Goal: Task Accomplishment & Management: Use online tool/utility

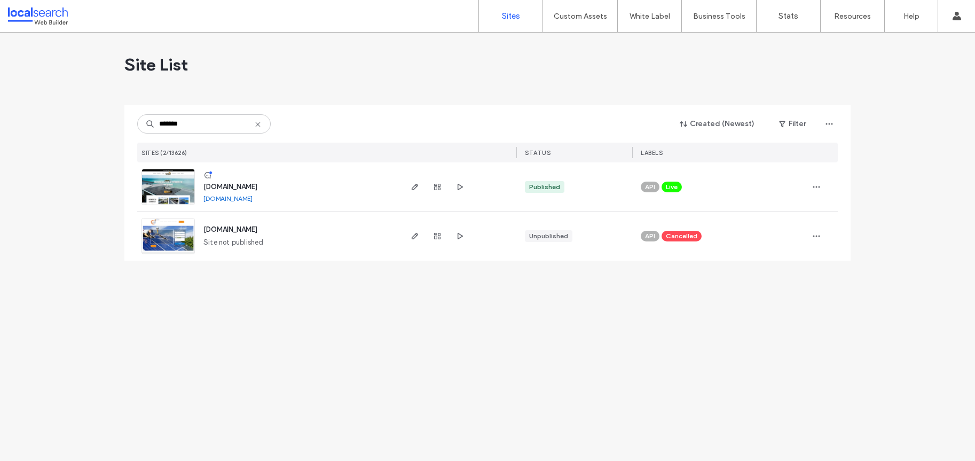
type input "*******"
click at [257, 185] on span "[DOMAIN_NAME]" at bounding box center [230, 187] width 54 height 8
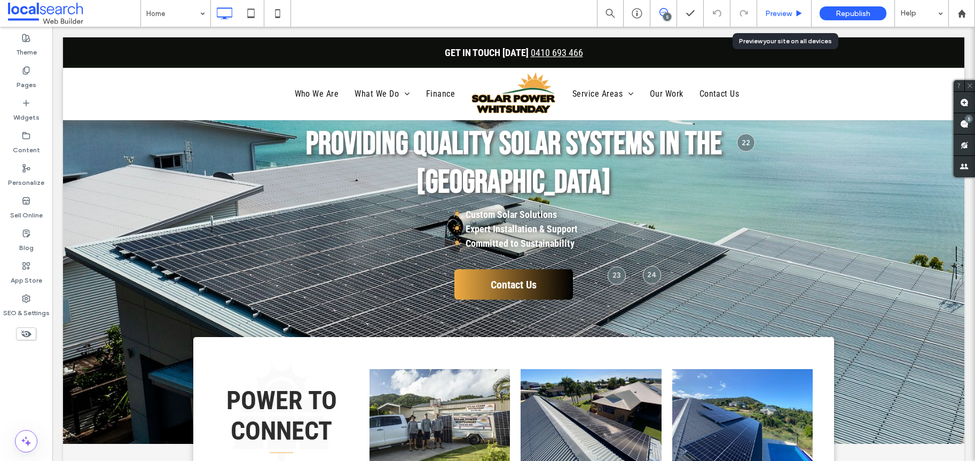
click at [781, 15] on span "Preview" at bounding box center [778, 13] width 27 height 9
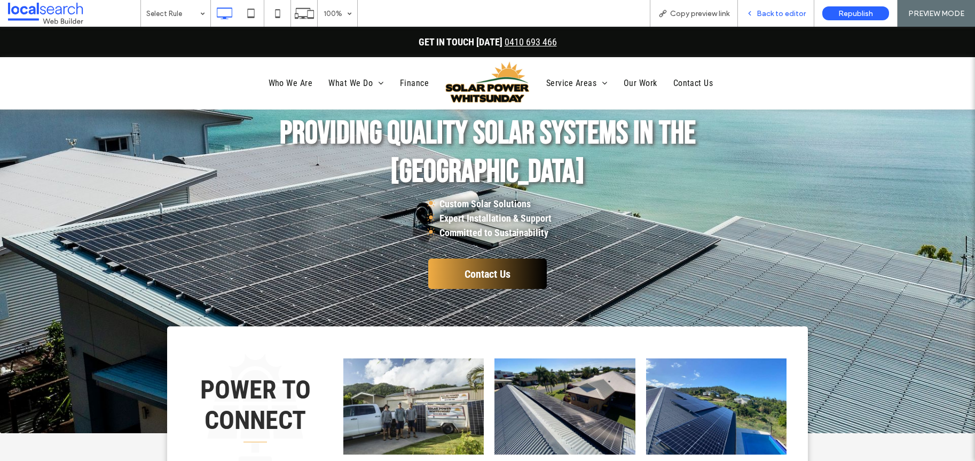
click at [775, 19] on div "Back to editor" at bounding box center [776, 13] width 76 height 27
click at [791, 18] on div "Back to editor" at bounding box center [776, 13] width 76 height 27
click at [780, 13] on span "Back to editor" at bounding box center [780, 13] width 49 height 9
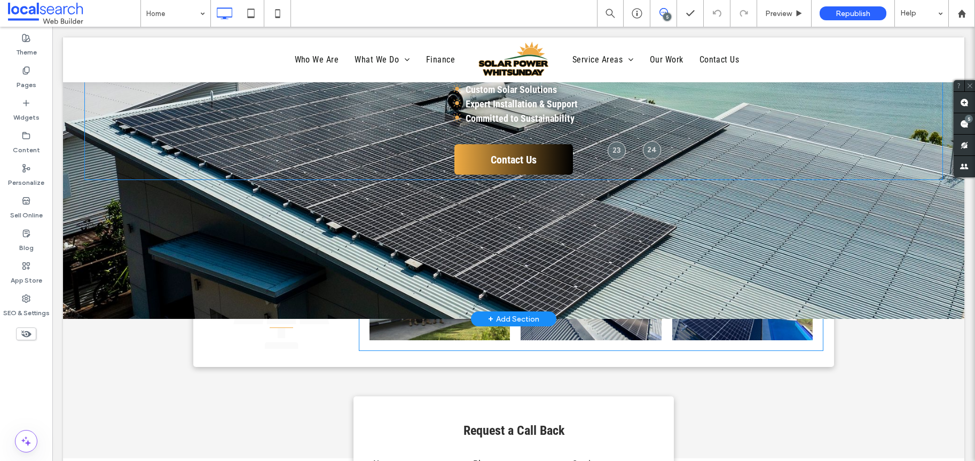
scroll to position [195, 0]
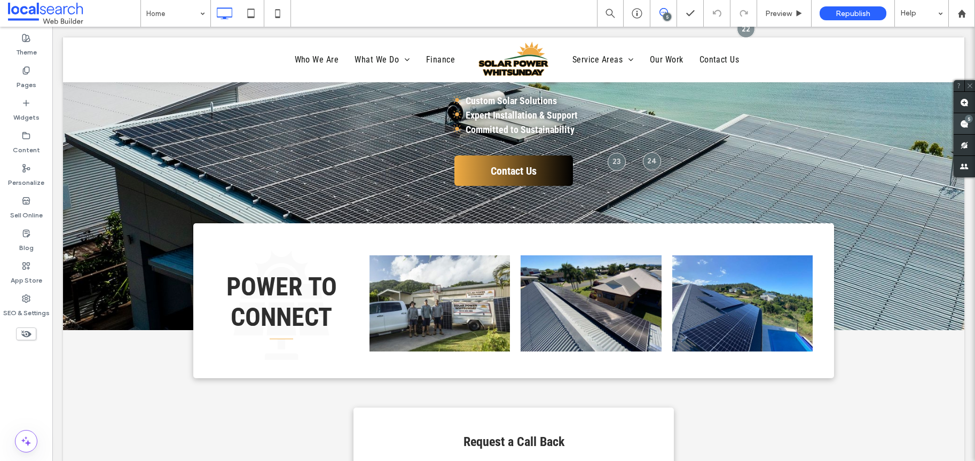
click at [967, 117] on div "5" at bounding box center [968, 119] width 8 height 8
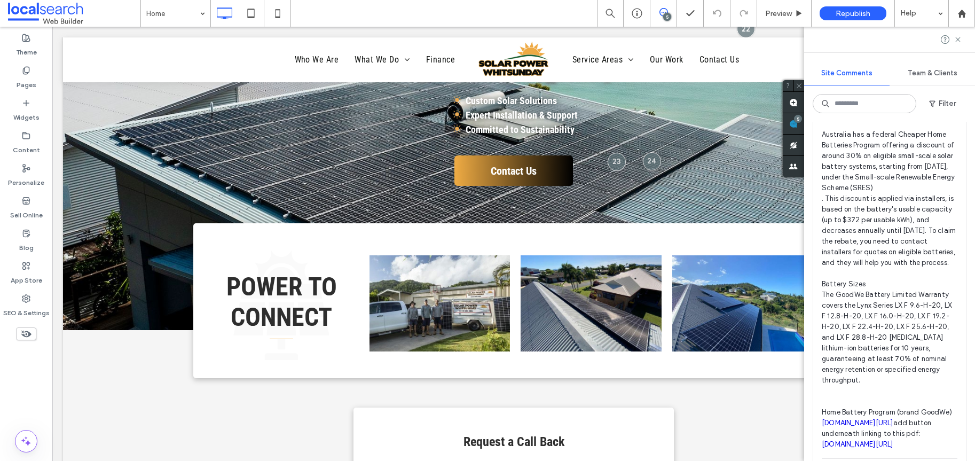
scroll to position [0, 0]
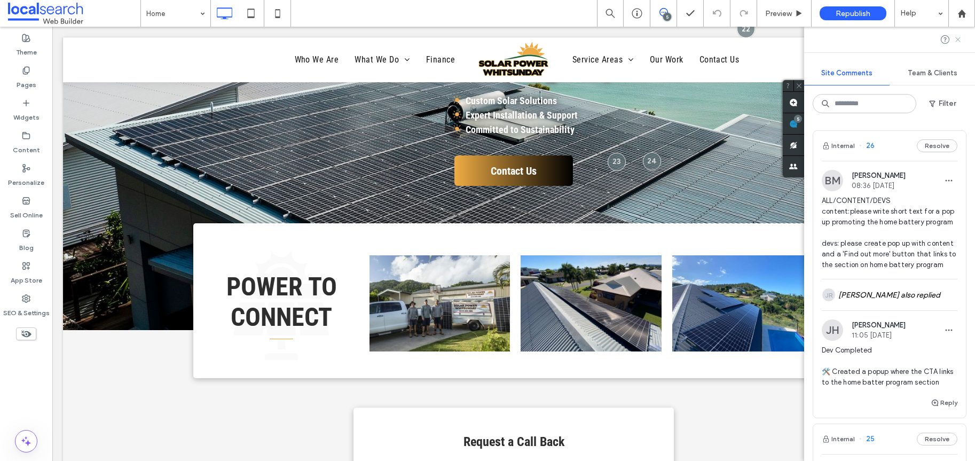
click at [955, 36] on icon at bounding box center [957, 39] width 9 height 9
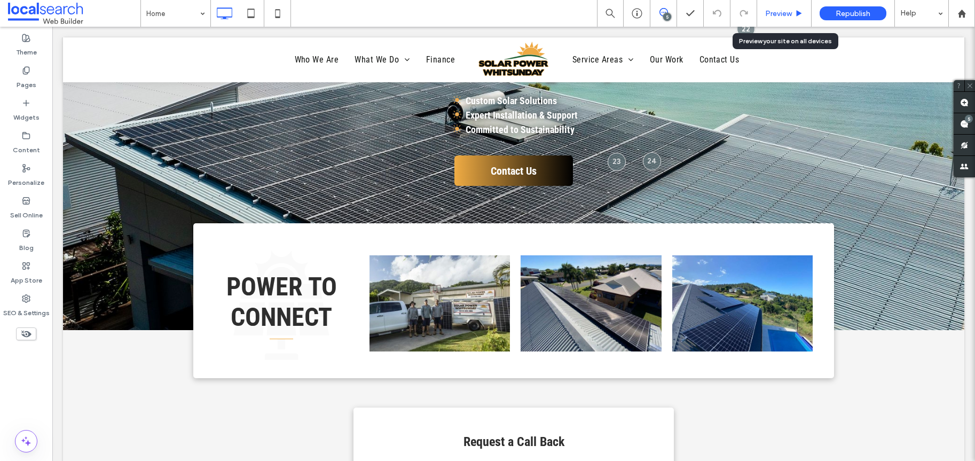
click at [788, 11] on span "Preview" at bounding box center [778, 13] width 27 height 9
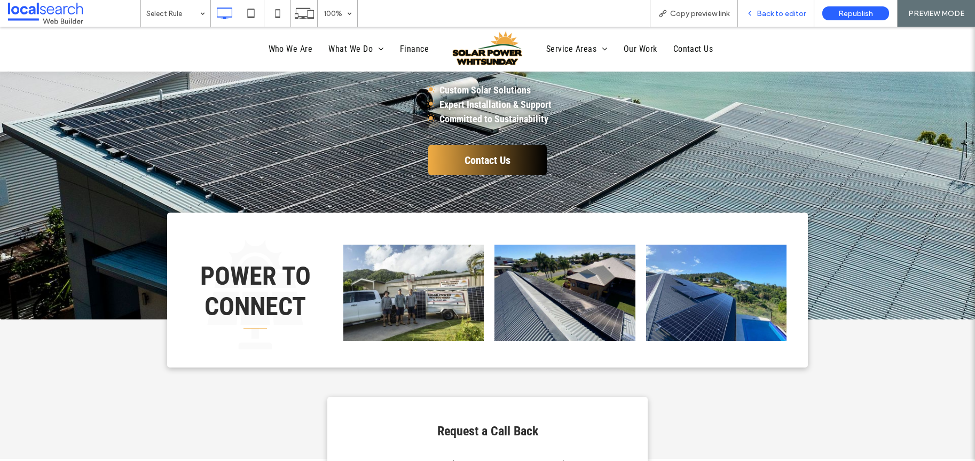
click at [781, 19] on div "Back to editor" at bounding box center [776, 13] width 76 height 27
click at [777, 14] on span "Back to editor" at bounding box center [780, 13] width 49 height 9
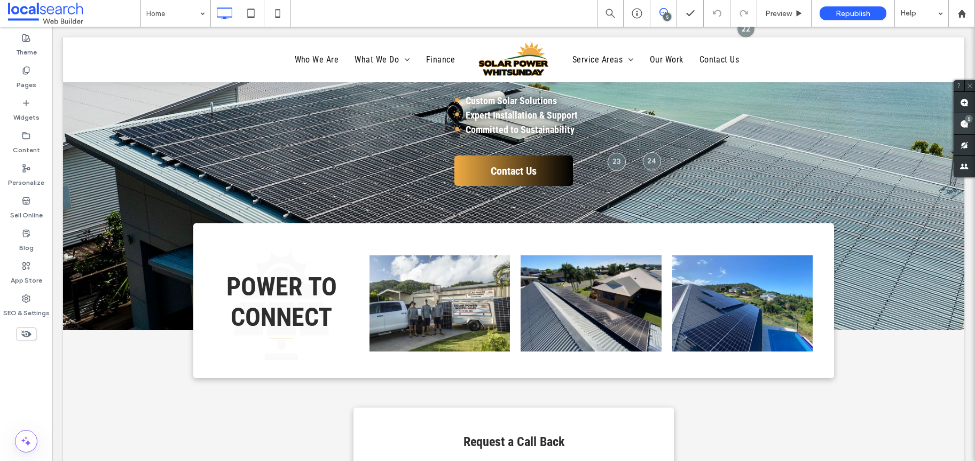
click at [969, 121] on div "5" at bounding box center [963, 123] width 21 height 21
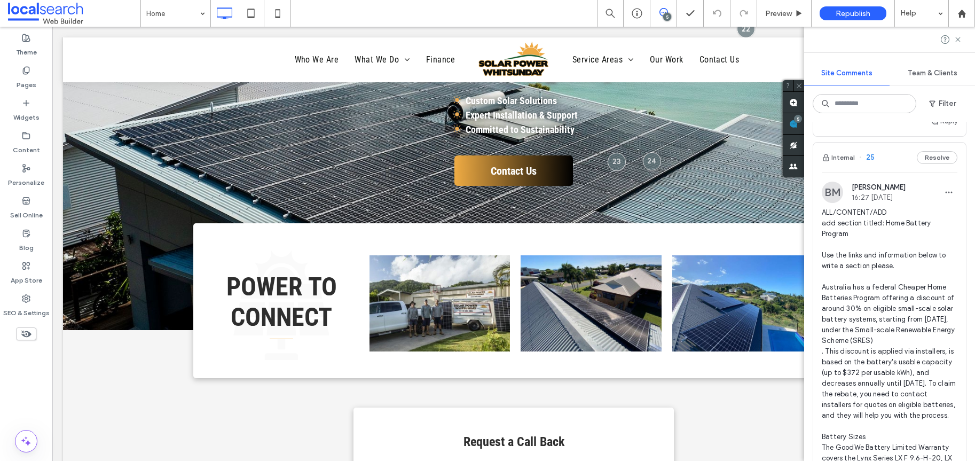
scroll to position [301, 0]
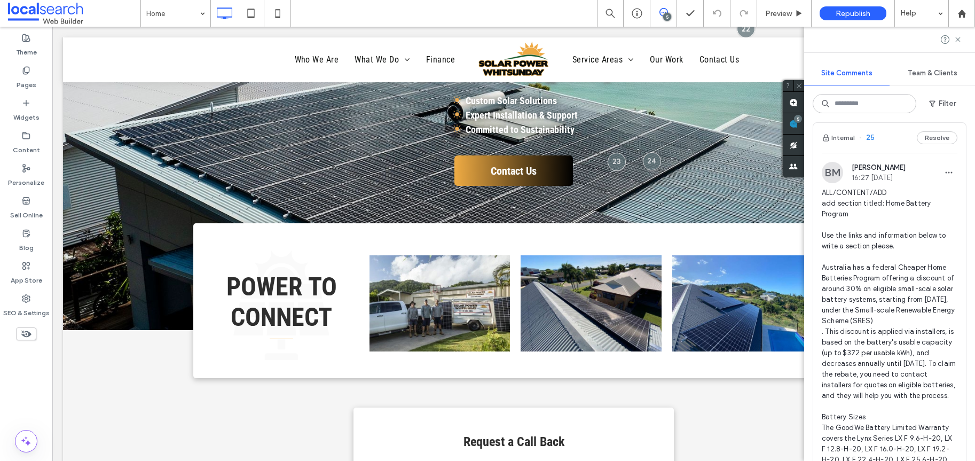
click at [899, 246] on span "ALL/CONTENT/ADD add section titled: Home Battery Program Use the links and info…" at bounding box center [889, 384] width 136 height 395
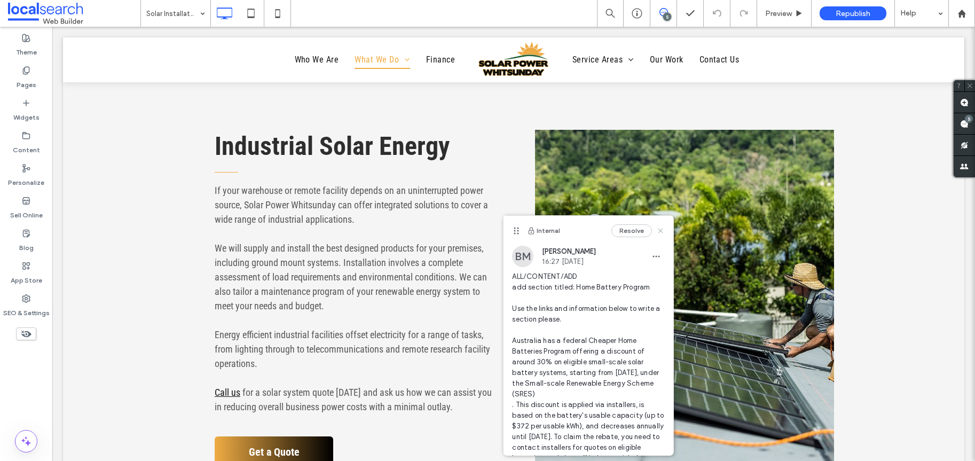
click at [658, 232] on use at bounding box center [660, 230] width 5 height 5
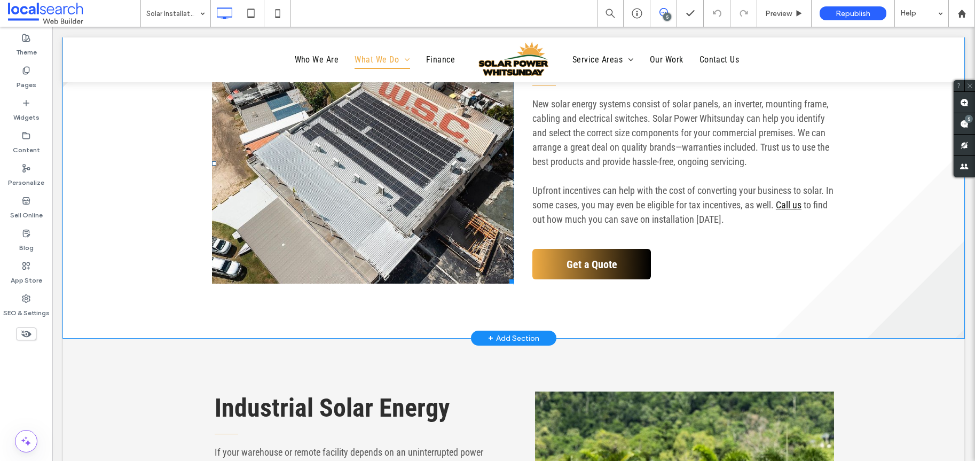
scroll to position [1922, 0]
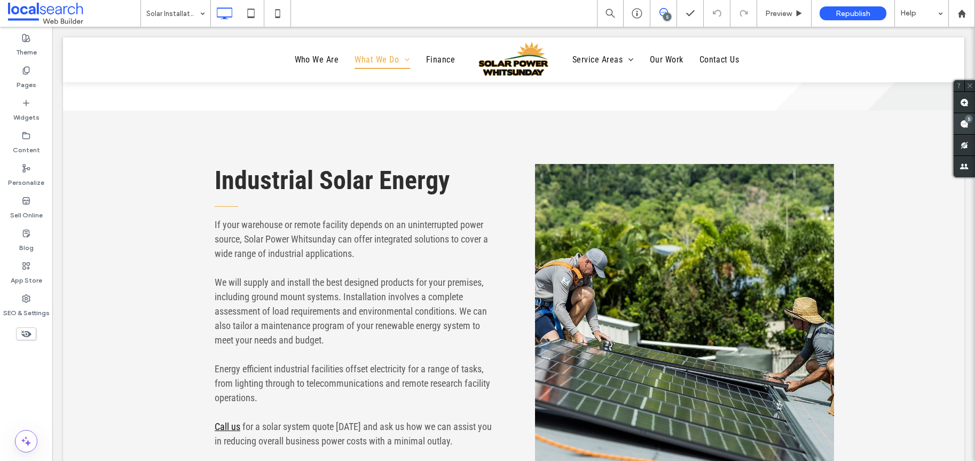
click at [969, 120] on div "5" at bounding box center [968, 119] width 8 height 8
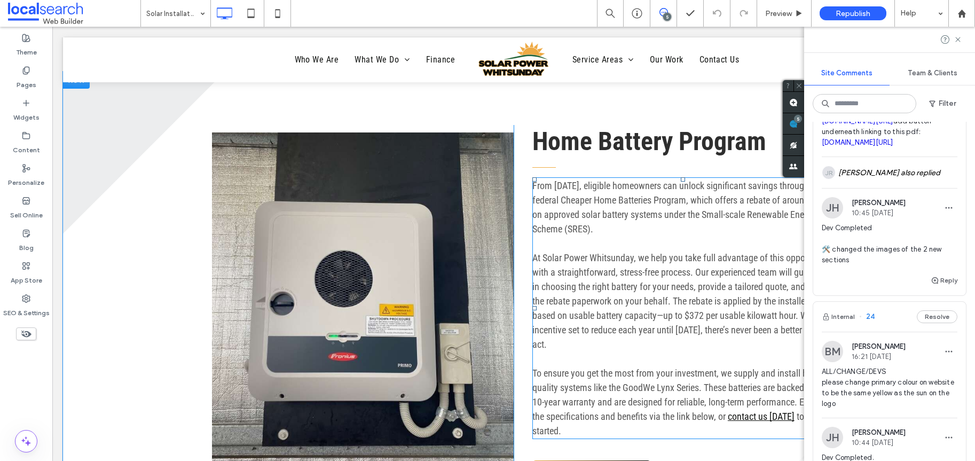
scroll to position [2449, 0]
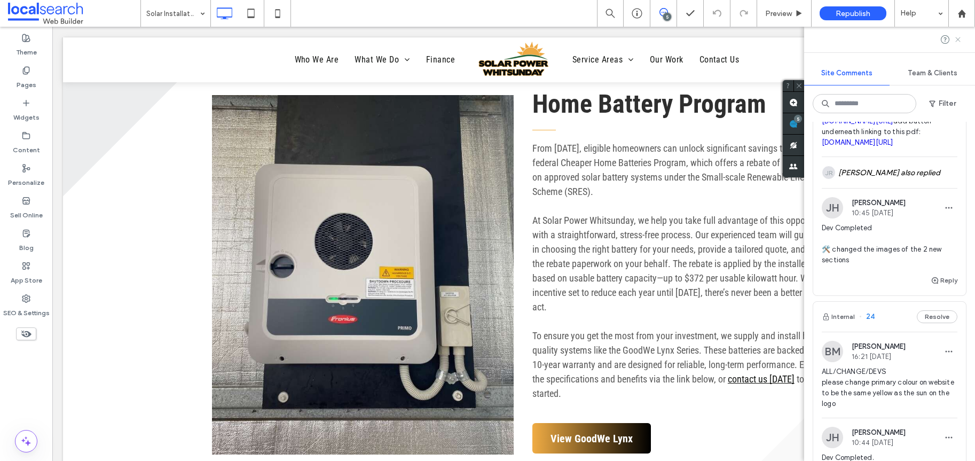
click at [956, 41] on icon at bounding box center [957, 39] width 9 height 9
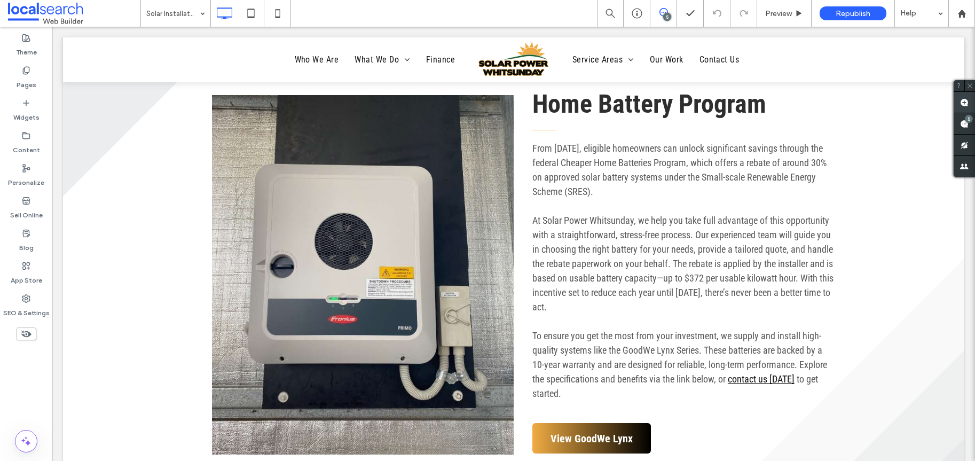
click at [960, 101] on use at bounding box center [964, 102] width 9 height 9
click at [341, 204] on link at bounding box center [363, 274] width 302 height 359
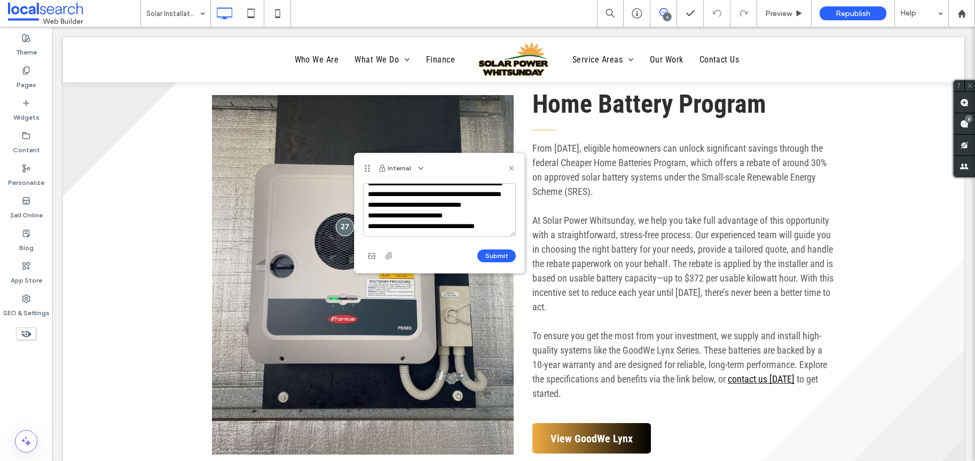
scroll to position [63, 0]
click at [495, 227] on textarea "**********" at bounding box center [439, 209] width 153 height 53
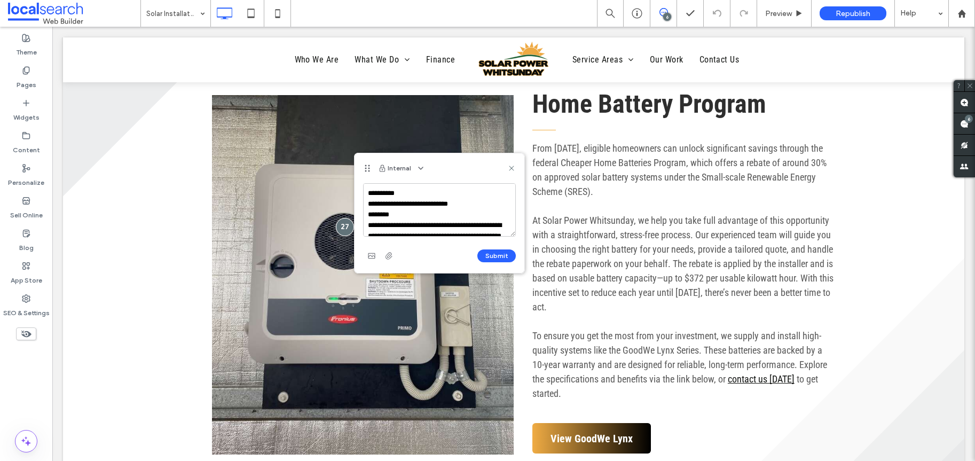
drag, startPoint x: 498, startPoint y: 227, endPoint x: 365, endPoint y: 218, distance: 134.3
click at [365, 218] on textarea "**********" at bounding box center [439, 209] width 153 height 53
type textarea "**********"
click at [500, 253] on button "Submit" at bounding box center [496, 255] width 38 height 13
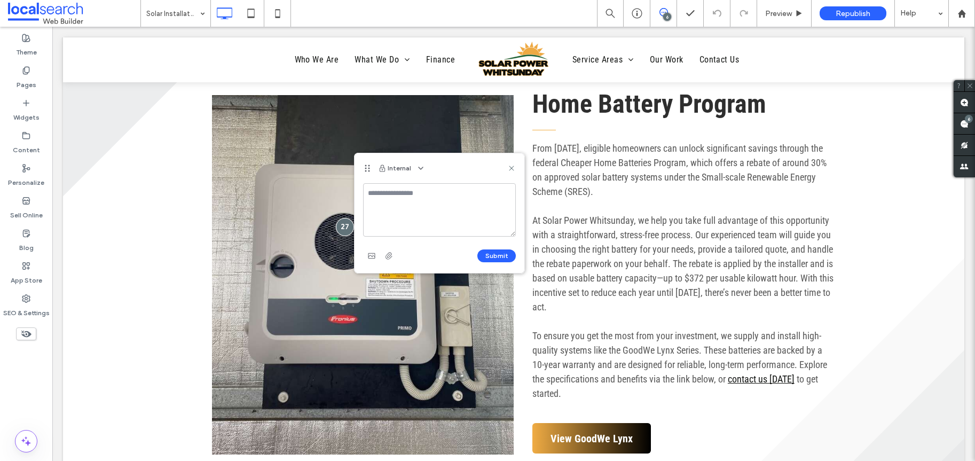
scroll to position [0, 0]
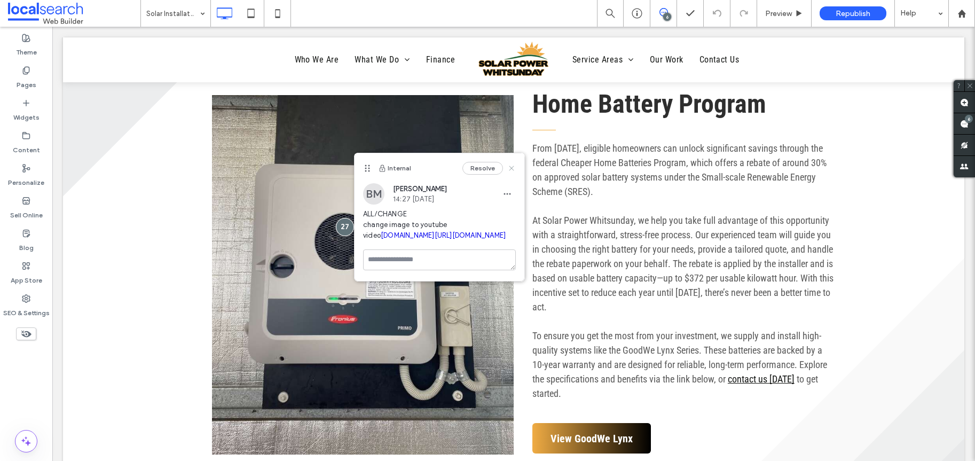
drag, startPoint x: 512, startPoint y: 167, endPoint x: 462, endPoint y: 140, distance: 57.0
click at [512, 167] on use at bounding box center [511, 167] width 5 height 5
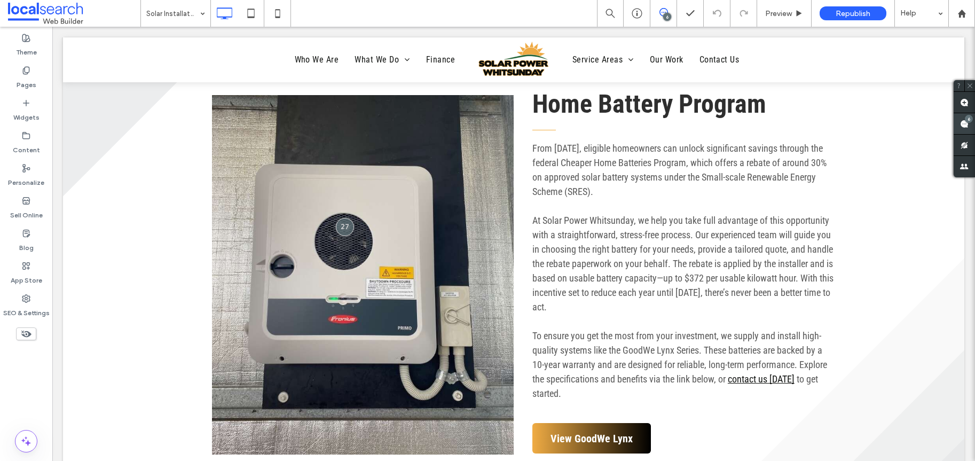
click at [960, 120] on use at bounding box center [964, 124] width 9 height 9
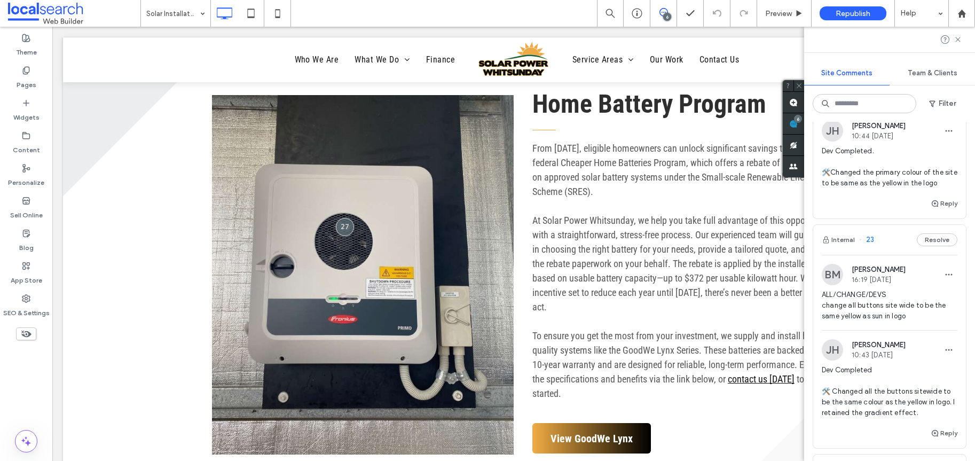
scroll to position [1189, 0]
